Goal: Task Accomplishment & Management: Manage account settings

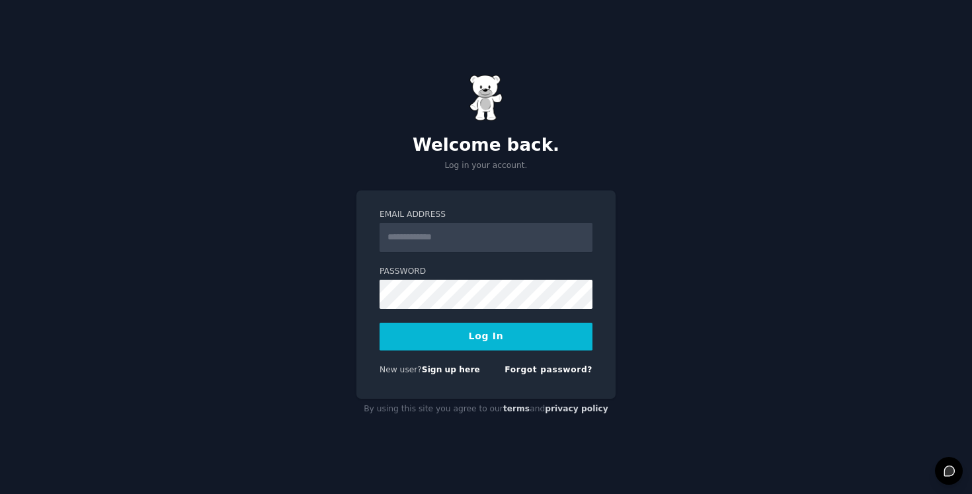
type input "**********"
click at [511, 337] on button "Log In" at bounding box center [486, 337] width 213 height 28
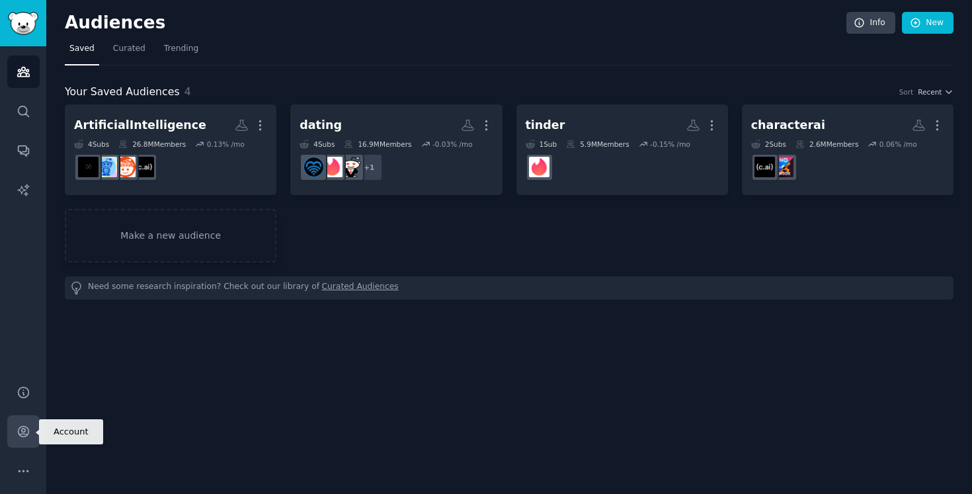
click at [30, 437] on link "Account" at bounding box center [23, 431] width 32 height 32
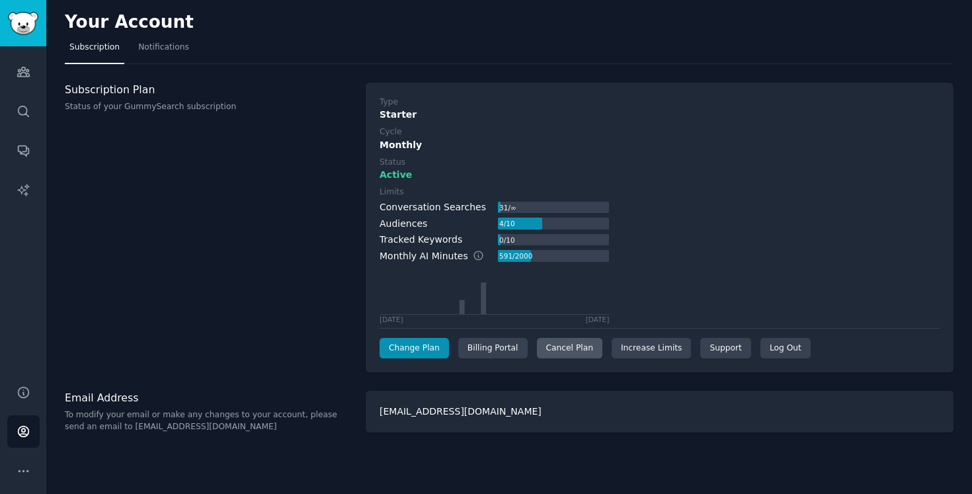
click at [569, 354] on div "Cancel Plan" at bounding box center [569, 348] width 65 height 21
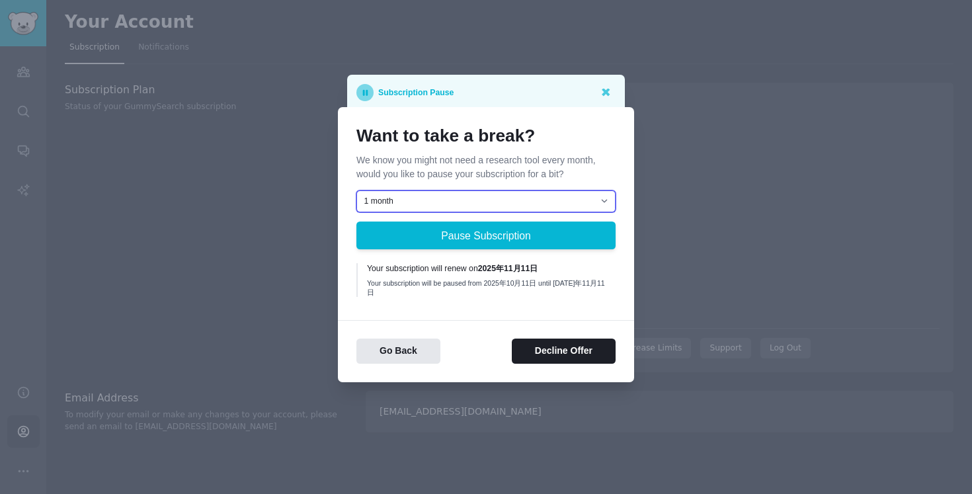
click at [544, 204] on select "1 month 2 months 3 months Choose a custom date to resume" at bounding box center [486, 201] width 259 height 22
click at [574, 207] on select "1 month 2 months 3 months Choose a custom date to resume" at bounding box center [486, 201] width 259 height 22
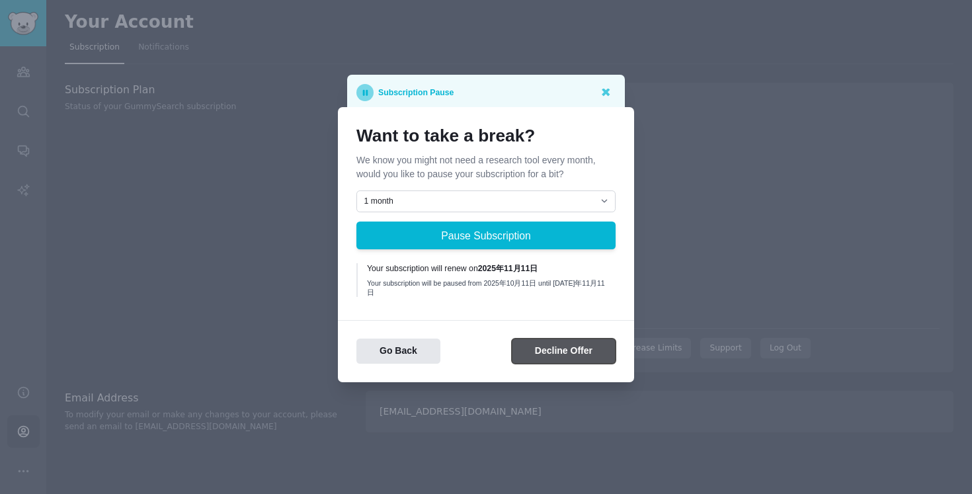
click at [581, 345] on button "Decline Offer" at bounding box center [564, 352] width 104 height 26
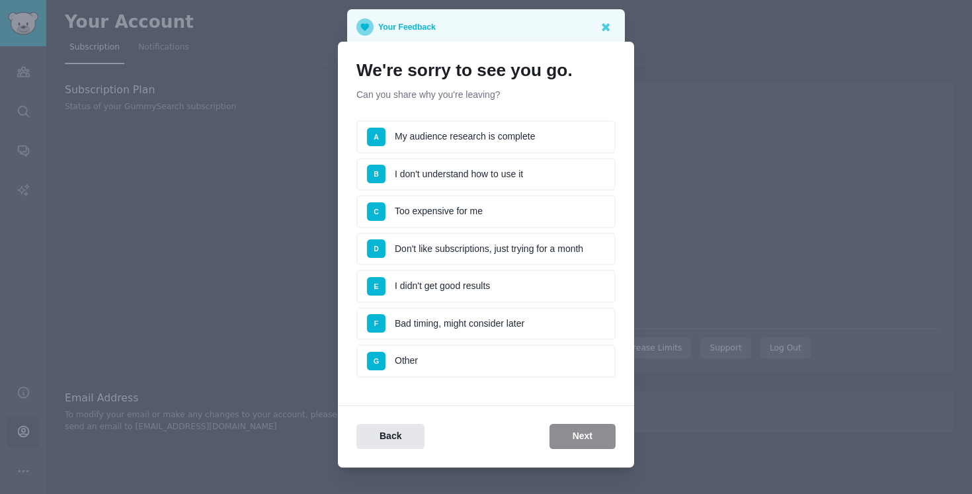
click at [561, 249] on li "D Don't like subscriptions, just trying for a month" at bounding box center [486, 249] width 259 height 33
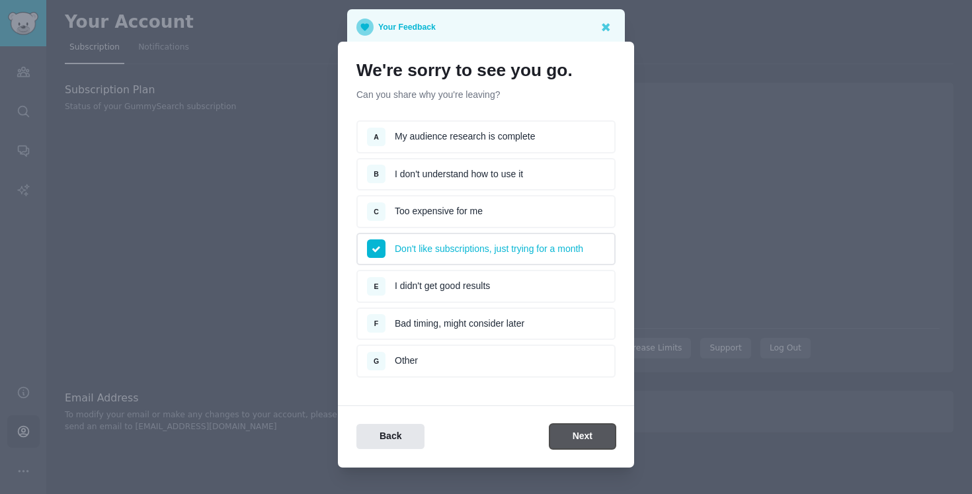
click at [575, 437] on button "Next" at bounding box center [583, 437] width 66 height 26
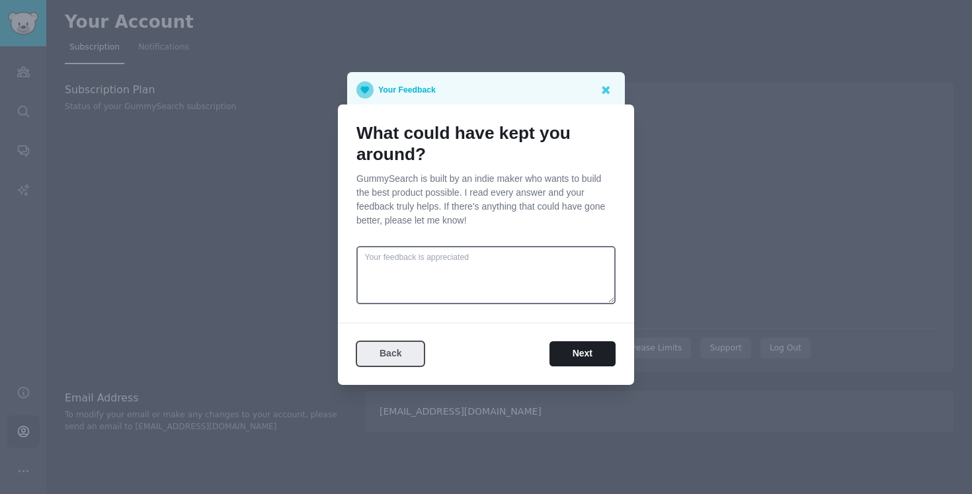
click at [412, 358] on button "Back" at bounding box center [391, 354] width 68 height 26
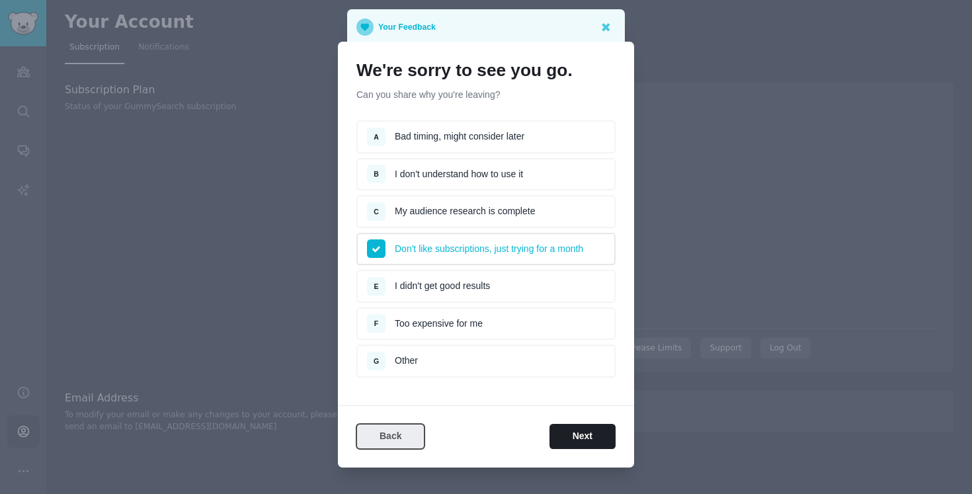
click at [395, 435] on button "Back" at bounding box center [391, 437] width 68 height 26
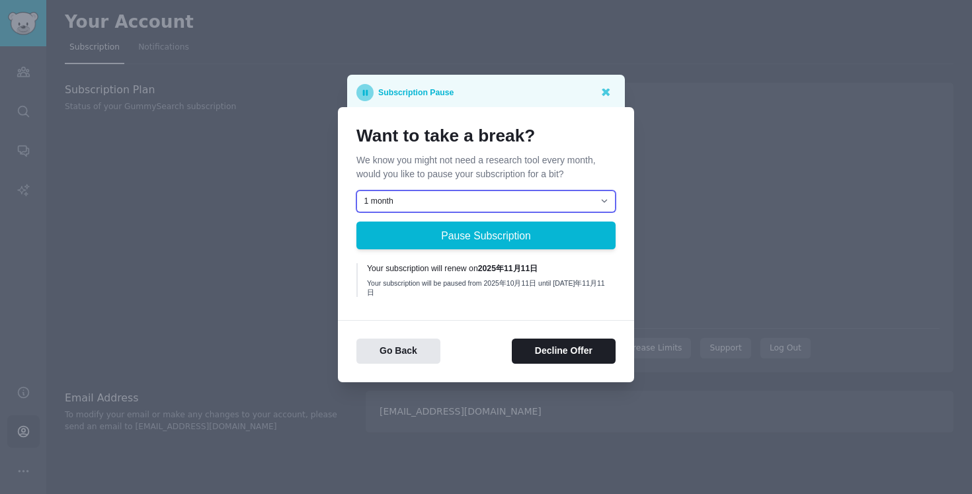
click at [572, 199] on select "1 month 2 months 3 months Choose a custom date to resume" at bounding box center [486, 201] width 259 height 22
click at [357, 194] on select "1 month 2 months 3 months Choose a custom date to resume" at bounding box center [486, 201] width 259 height 22
click at [543, 203] on select "1 month 2 months 3 months Choose a custom date to resume" at bounding box center [486, 201] width 259 height 22
select select "[object Object]"
click at [357, 194] on select "1 month 2 months 3 months Choose a custom date to resume" at bounding box center [486, 201] width 259 height 22
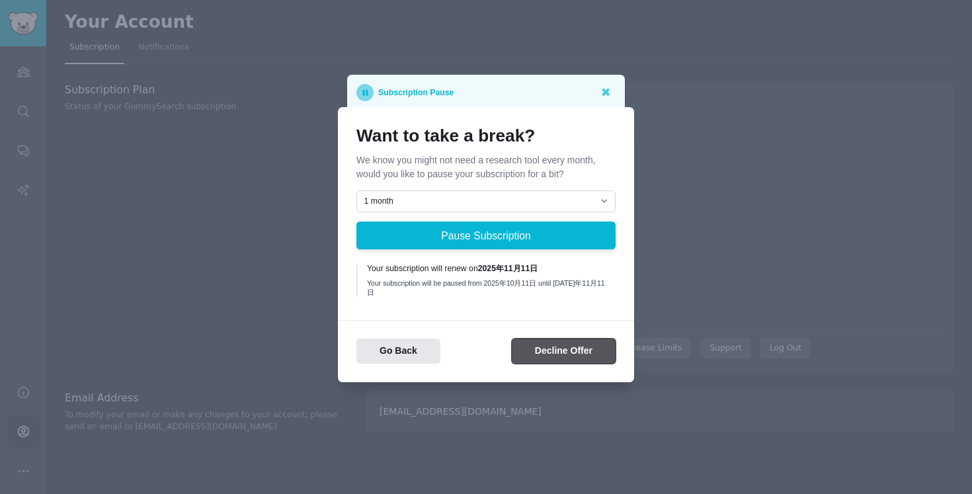
click at [543, 348] on button "Decline Offer" at bounding box center [564, 352] width 104 height 26
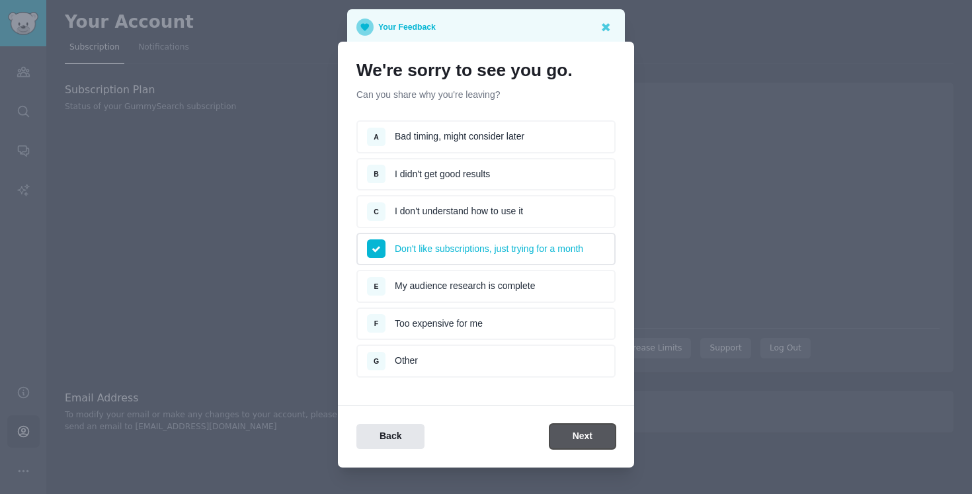
click at [582, 433] on button "Next" at bounding box center [583, 437] width 66 height 26
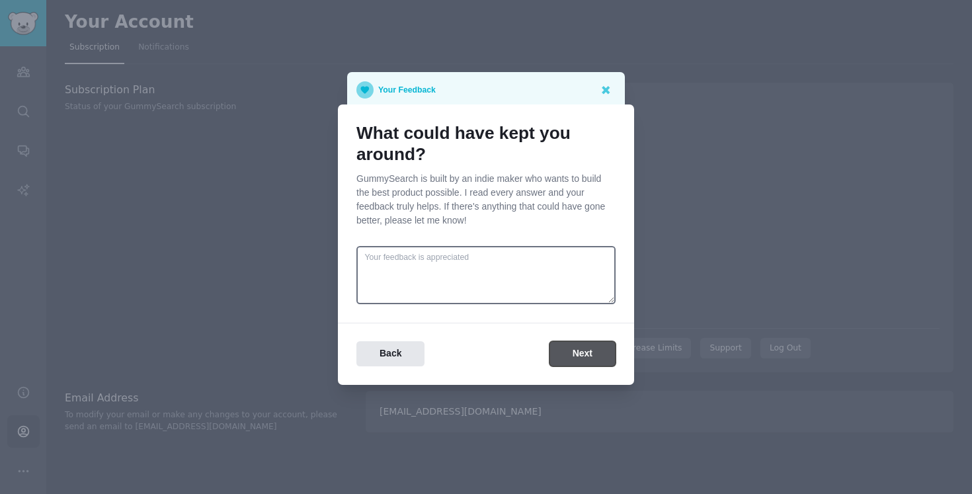
click at [597, 359] on button "Next" at bounding box center [583, 354] width 66 height 26
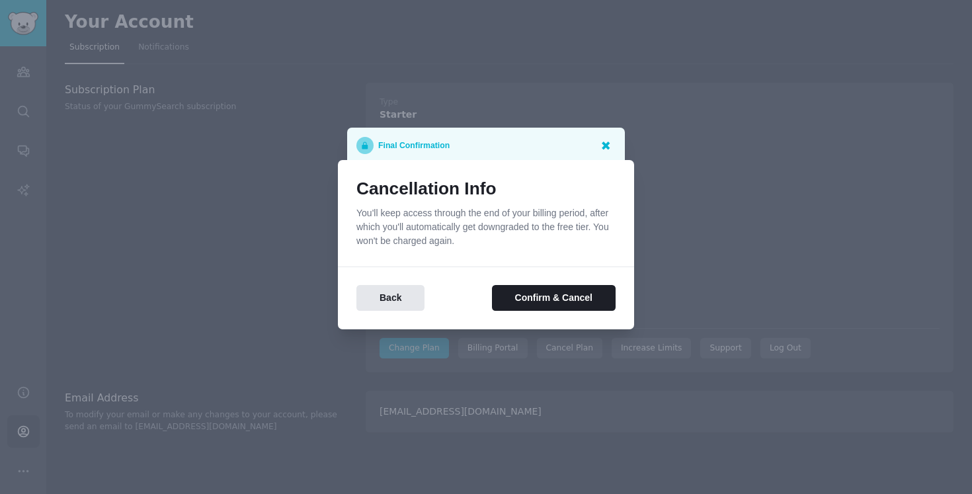
click at [608, 146] on icon at bounding box center [606, 145] width 14 height 14
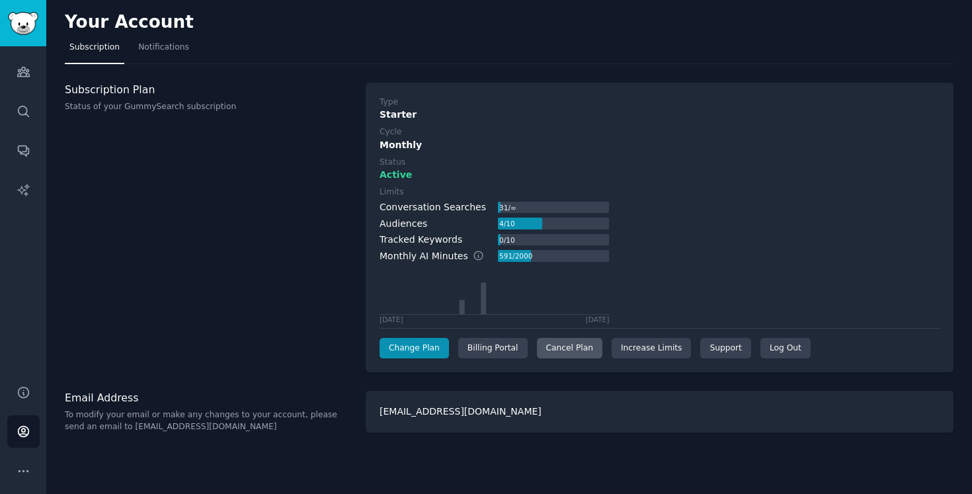
click at [584, 347] on div "Cancel Plan" at bounding box center [569, 348] width 65 height 21
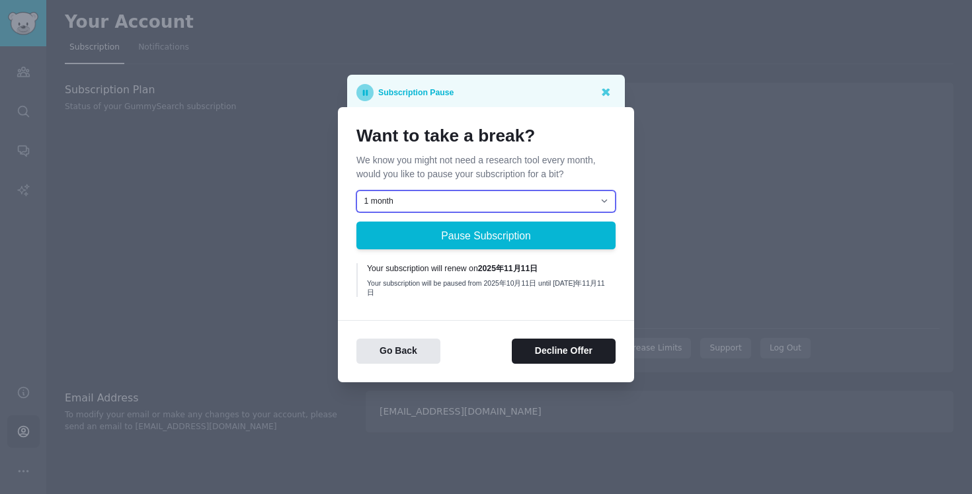
click at [554, 205] on select "1 month 2 months 3 months Choose a custom date to resume" at bounding box center [486, 201] width 259 height 22
click at [357, 194] on select "1 month 2 months 3 months Choose a custom date to resume" at bounding box center [486, 201] width 259 height 22
click at [561, 200] on select "1 month 2 months 3 months Choose a custom date to resume" at bounding box center [486, 201] width 259 height 22
click at [582, 205] on select "1 month 2 months 3 months Choose a custom date to resume" at bounding box center [486, 201] width 259 height 22
select select "[object Object]"
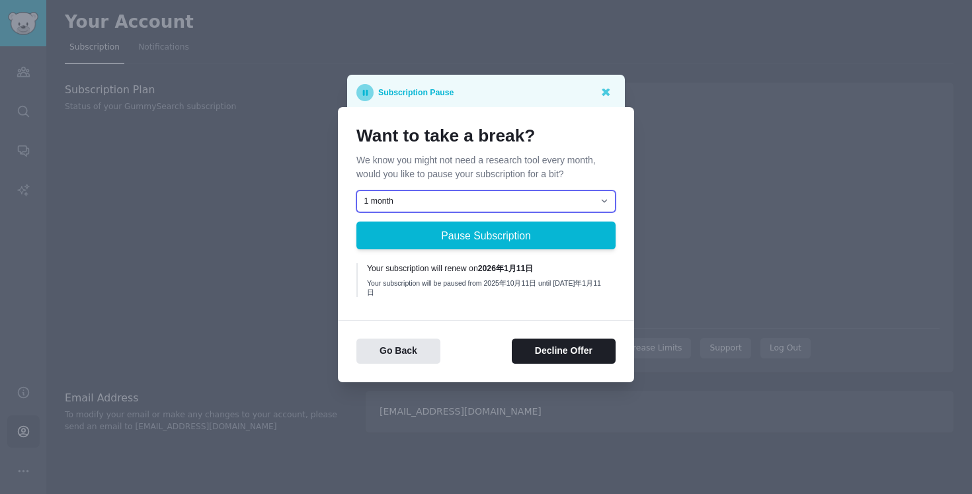
click at [357, 194] on select "1 month 2 months 3 months Choose a custom date to resume" at bounding box center [486, 201] width 259 height 22
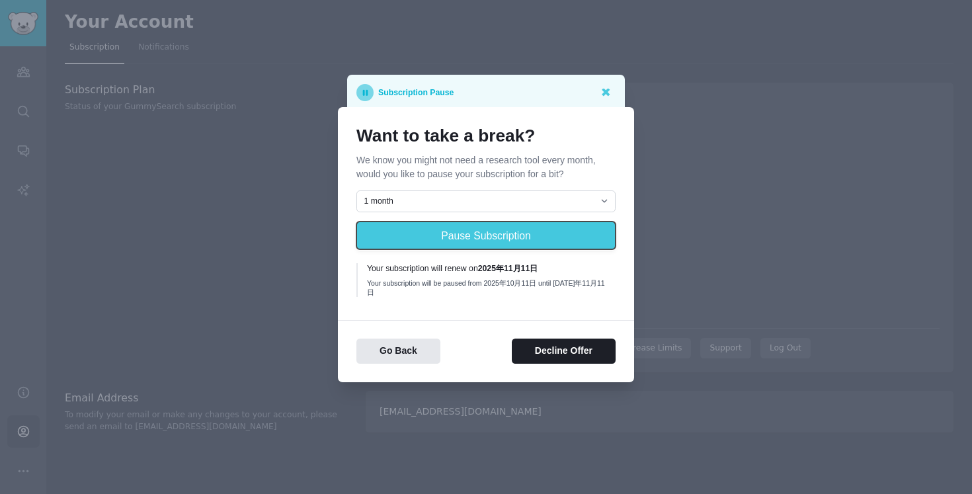
click at [544, 241] on button "Pause Subscription" at bounding box center [486, 236] width 259 height 28
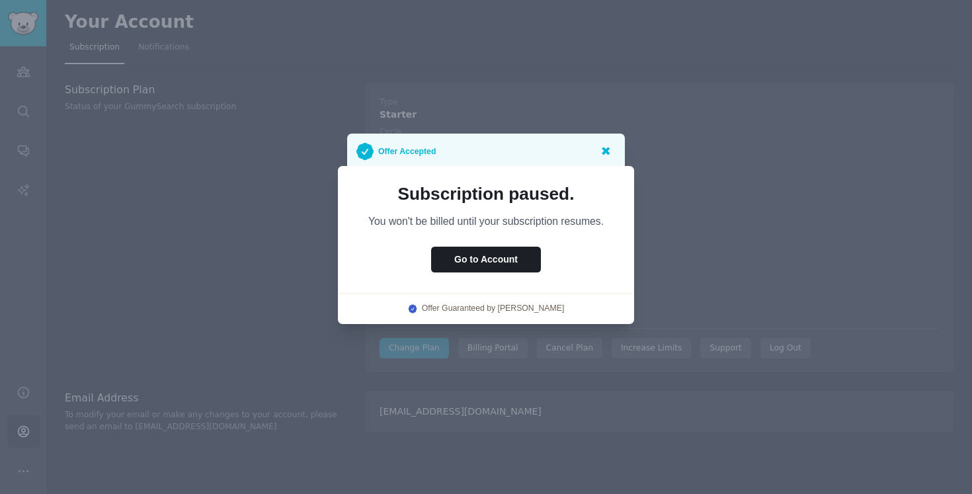
click at [612, 151] on icon at bounding box center [606, 151] width 14 height 14
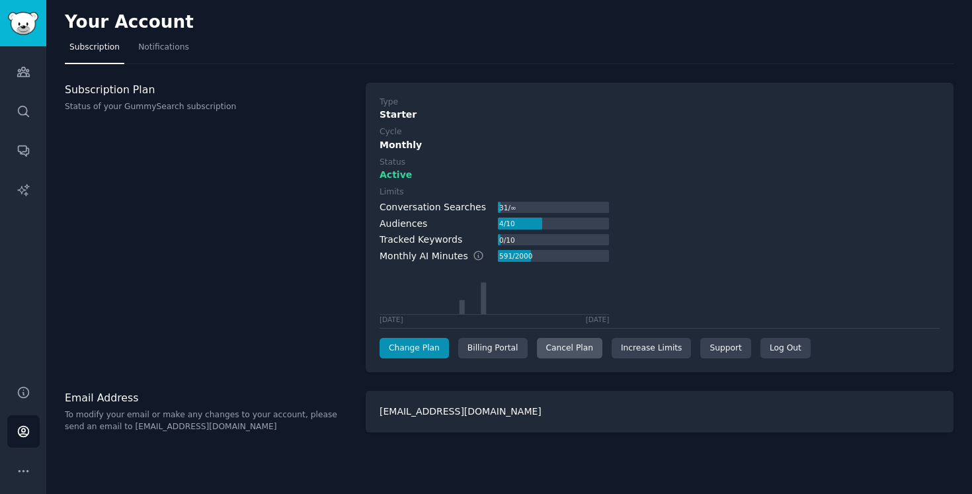
click at [557, 353] on div "Cancel Plan" at bounding box center [569, 348] width 65 height 21
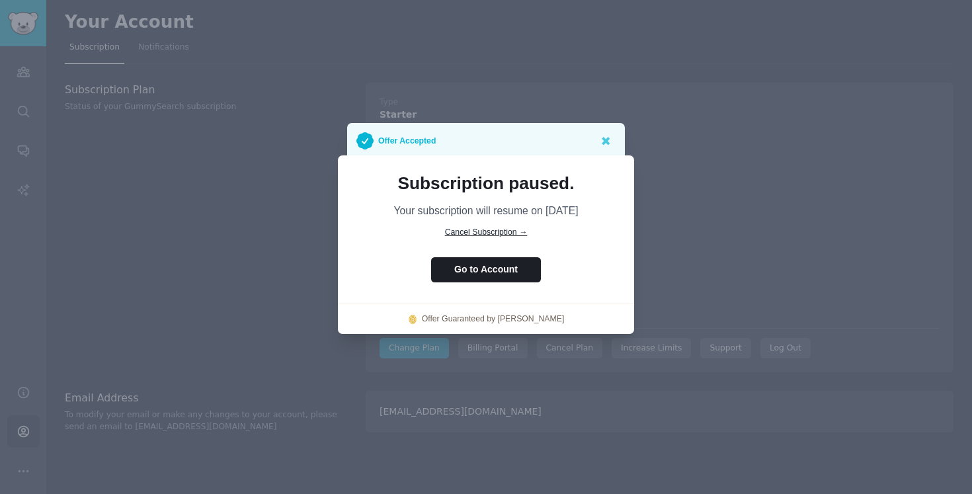
drag, startPoint x: 580, startPoint y: 212, endPoint x: 469, endPoint y: 213, distance: 111.1
click at [469, 213] on p "Your subscription will resume on 2025/11/11" at bounding box center [486, 211] width 259 height 14
click at [446, 213] on p "Your subscription will resume on 2025/11/11" at bounding box center [486, 211] width 259 height 14
drag, startPoint x: 449, startPoint y: 213, endPoint x: 545, endPoint y: 213, distance: 95.9
click at [546, 213] on p "Your subscription will resume on 2025/11/11" at bounding box center [486, 211] width 259 height 14
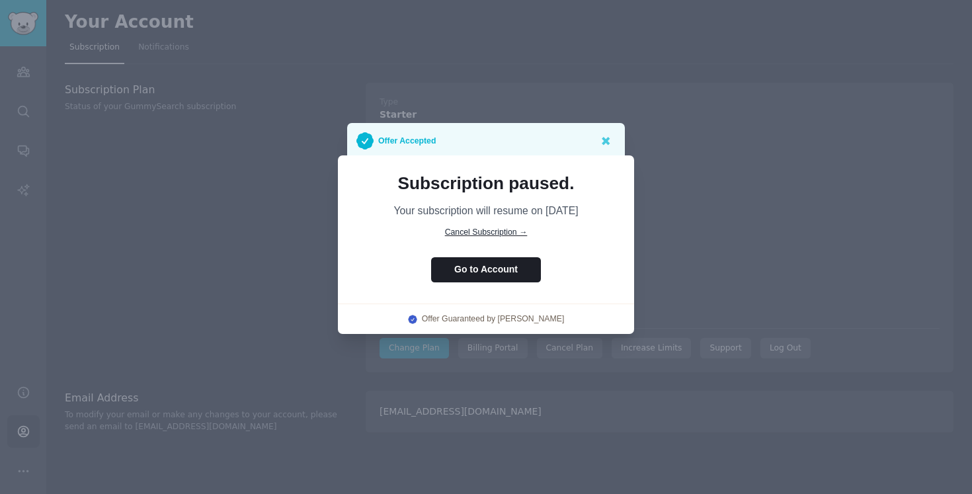
click at [575, 214] on p "Your subscription will resume on 2025/11/11" at bounding box center [486, 211] width 259 height 14
click at [604, 140] on icon at bounding box center [606, 141] width 8 height 8
